Goal: Information Seeking & Learning: Compare options

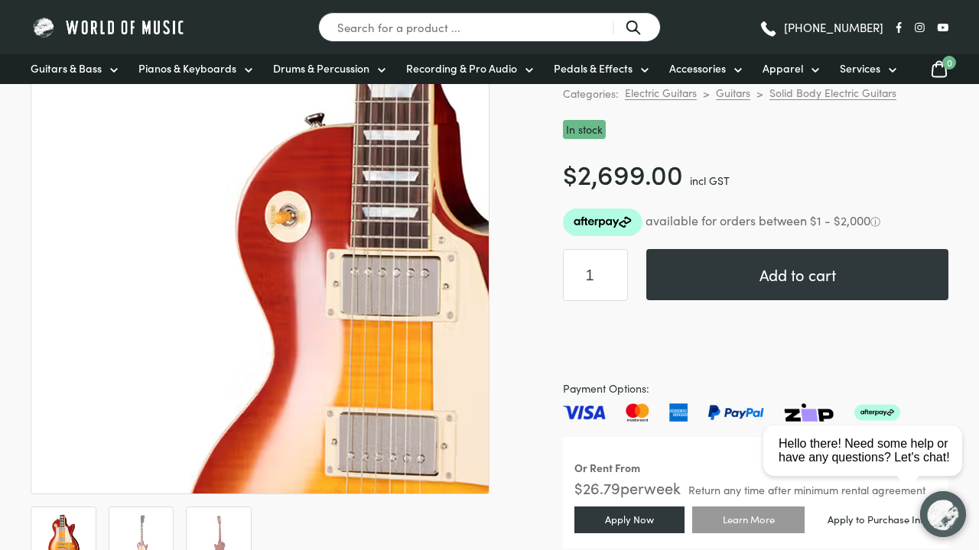
scroll to position [262, 0]
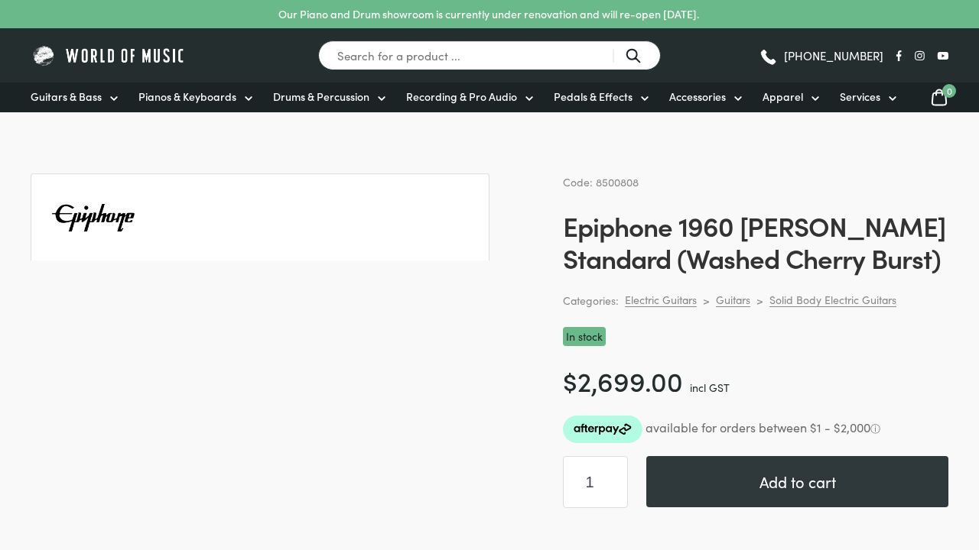
scroll to position [1504, 0]
